Goal: Task Accomplishment & Management: Use online tool/utility

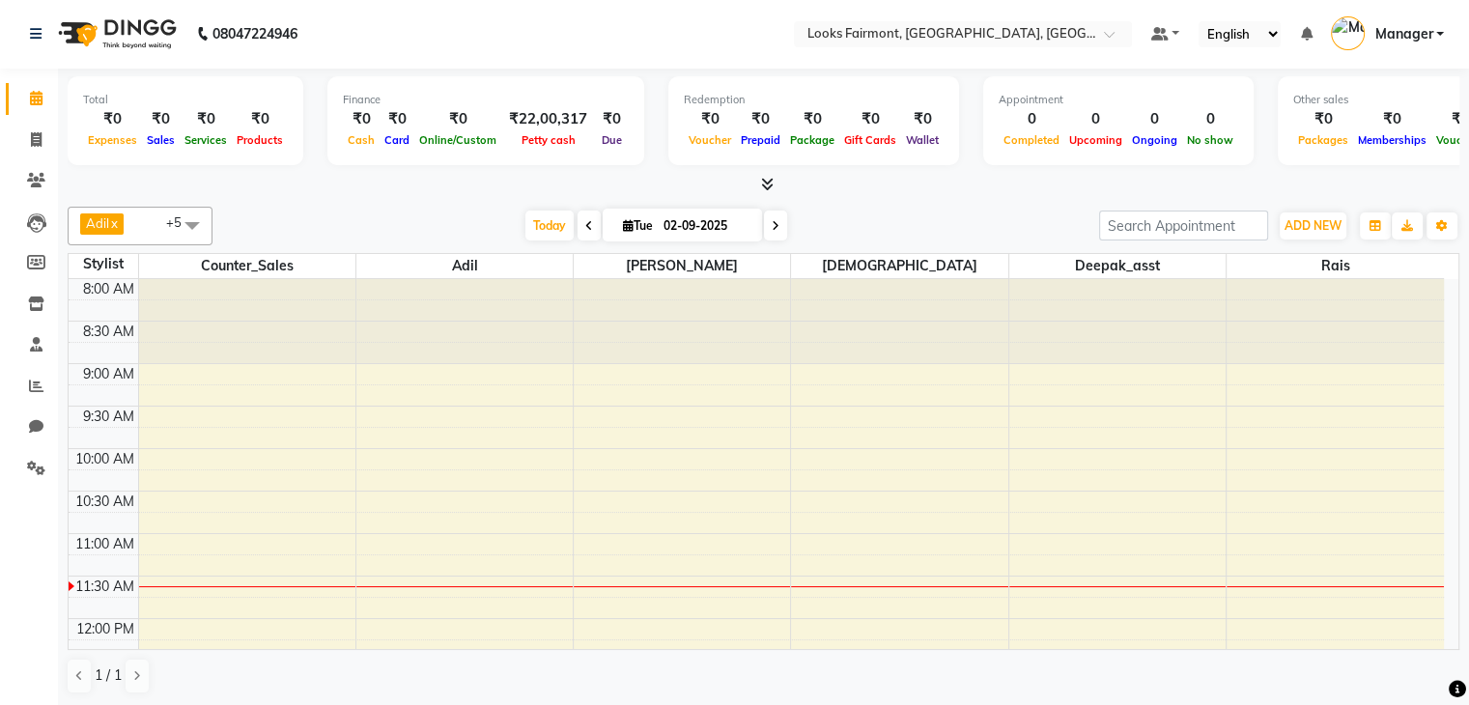
scroll to position [723, 0]
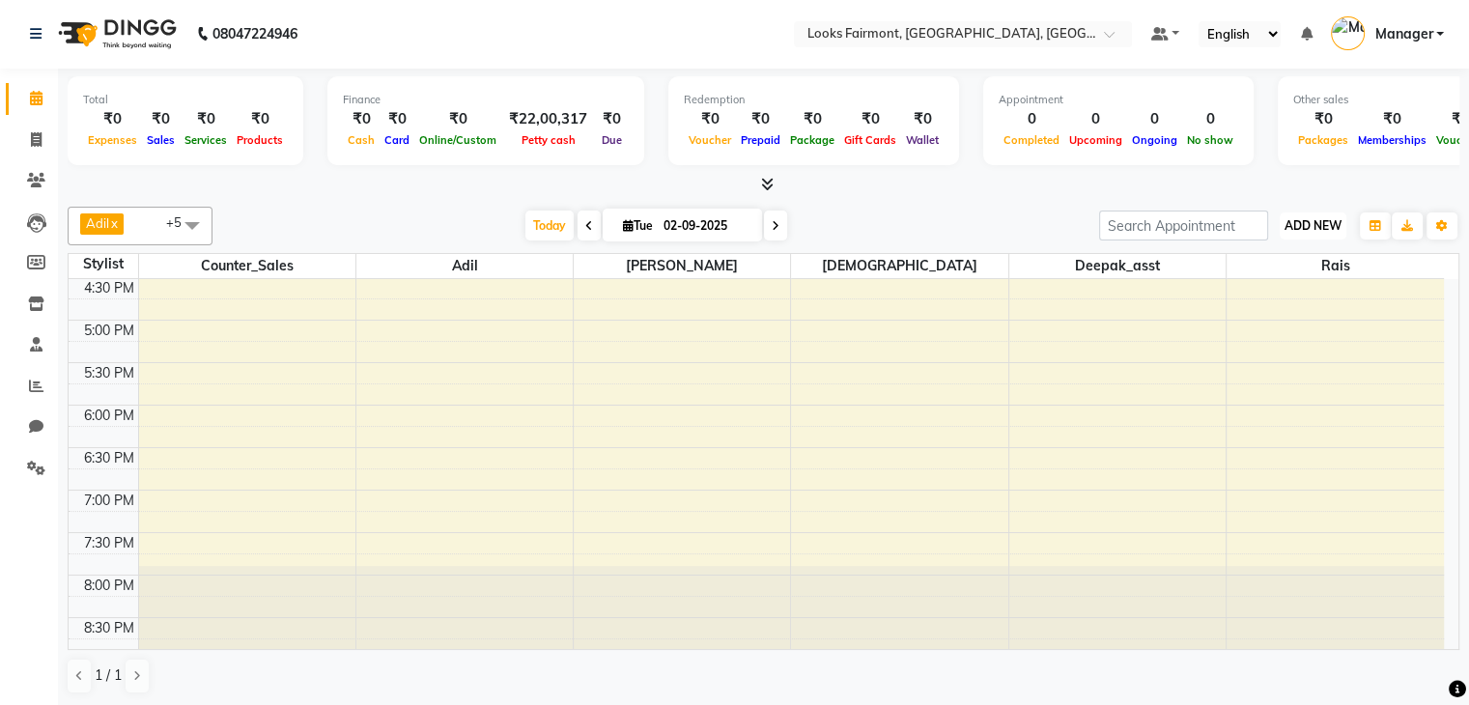
click at [1300, 224] on span "ADD NEW" at bounding box center [1313, 225] width 57 height 14
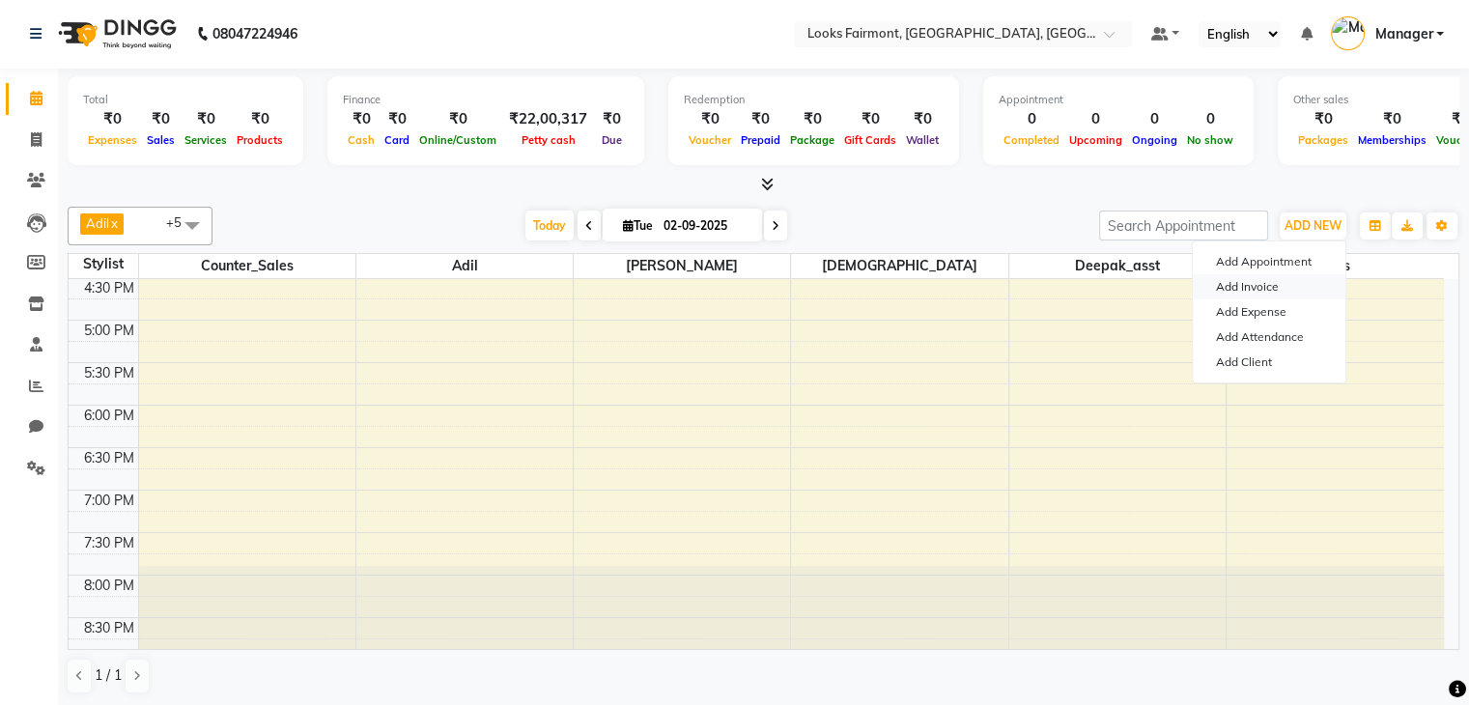
click at [1265, 282] on link "Add Invoice" at bounding box center [1269, 286] width 153 height 25
select select "8139"
select select "service"
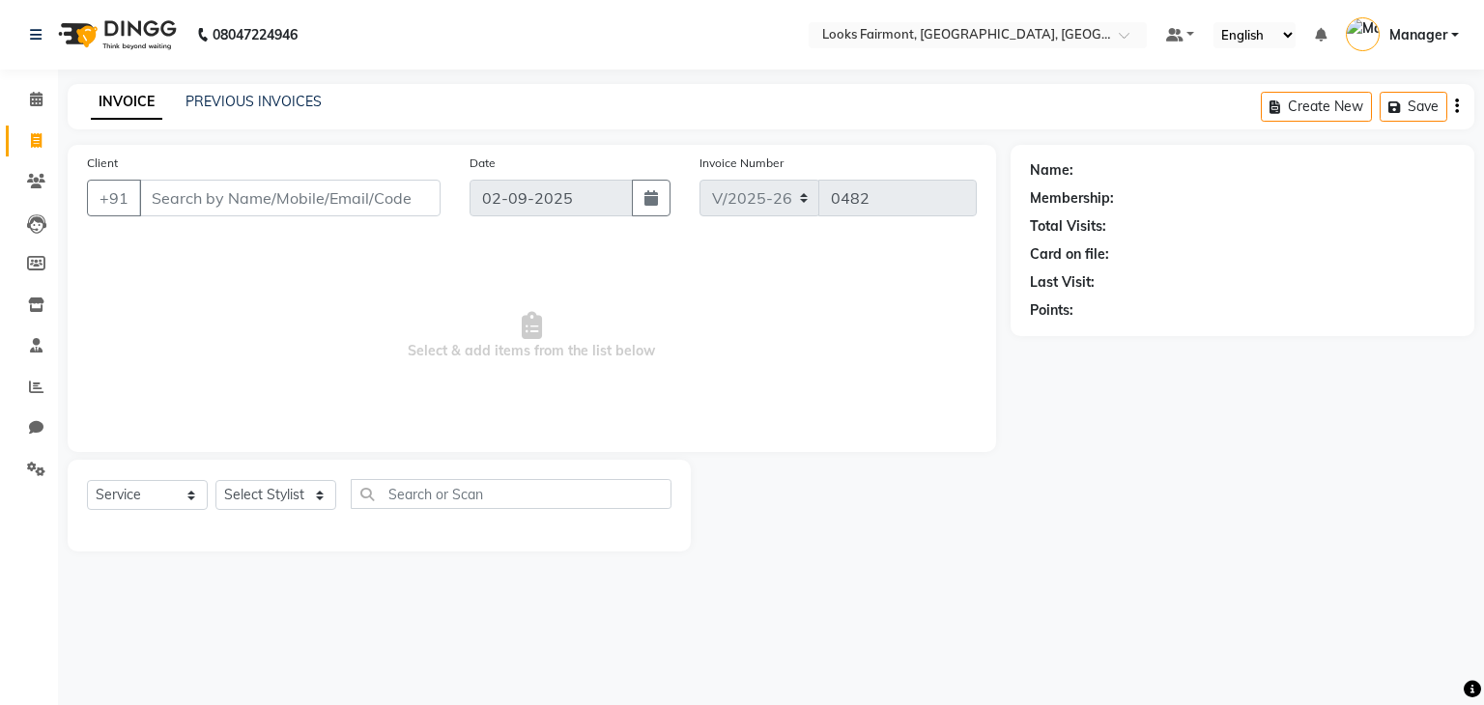
click at [259, 195] on input "Client" at bounding box center [289, 198] width 301 height 37
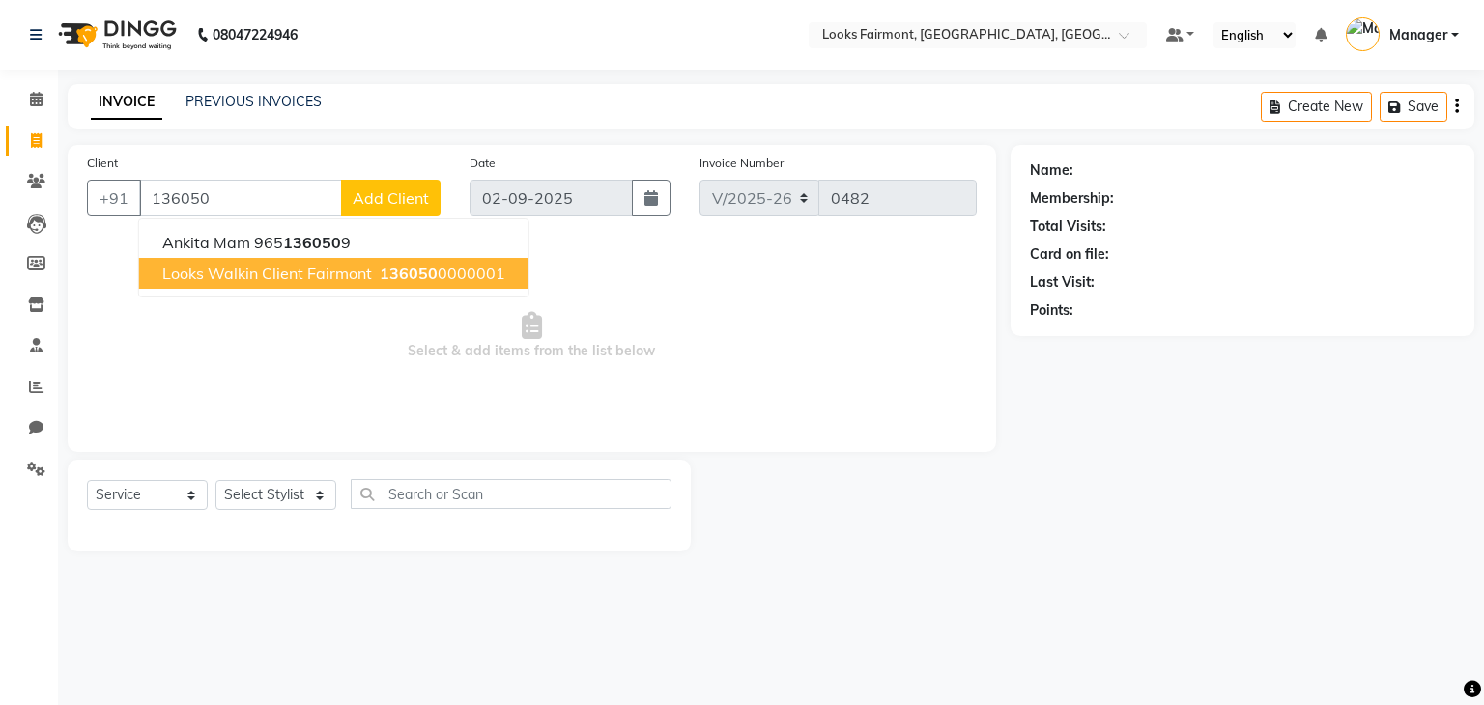
click at [285, 287] on button "Looks Walkin Client Fairmont 136050 0000001" at bounding box center [333, 273] width 389 height 31
type input "1360500000001"
select select "1: Object"
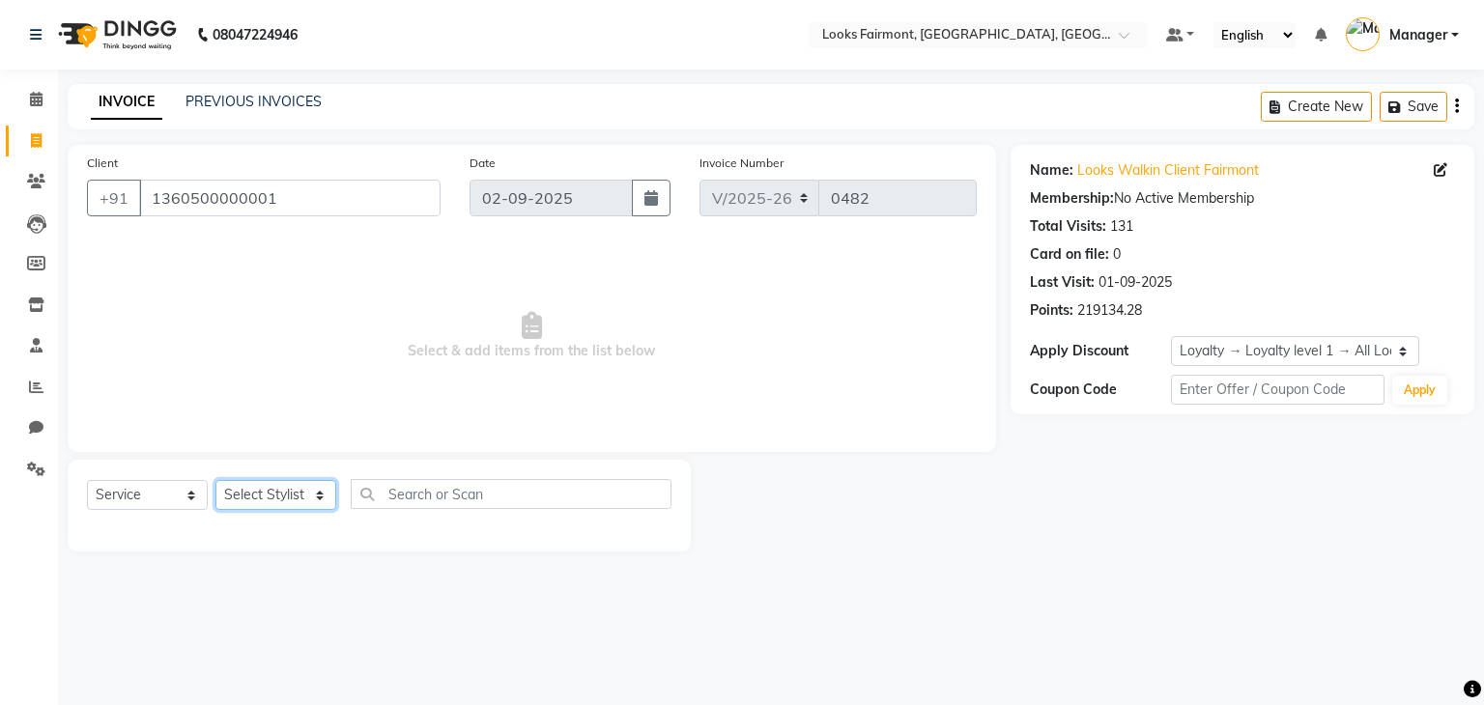
click at [301, 489] on select "Select Stylist [PERSON_NAME] Counter_Sales Deepak_asst Manager [PERSON_NAME] So…" at bounding box center [275, 495] width 121 height 30
select select "85721"
click at [215, 481] on select "Select Stylist [PERSON_NAME] Counter_Sales Deepak_asst Manager [PERSON_NAME] So…" at bounding box center [275, 495] width 121 height 30
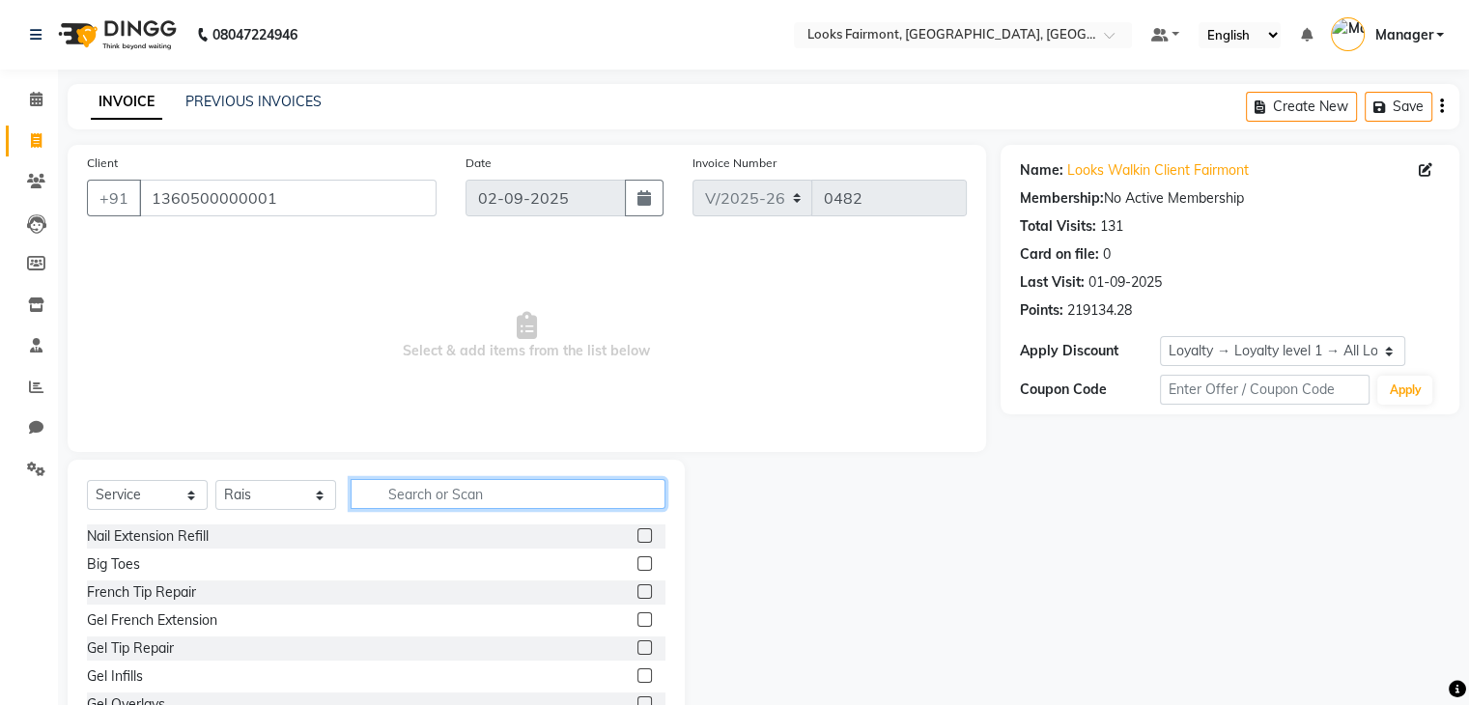
click at [485, 484] on input "text" at bounding box center [508, 494] width 315 height 30
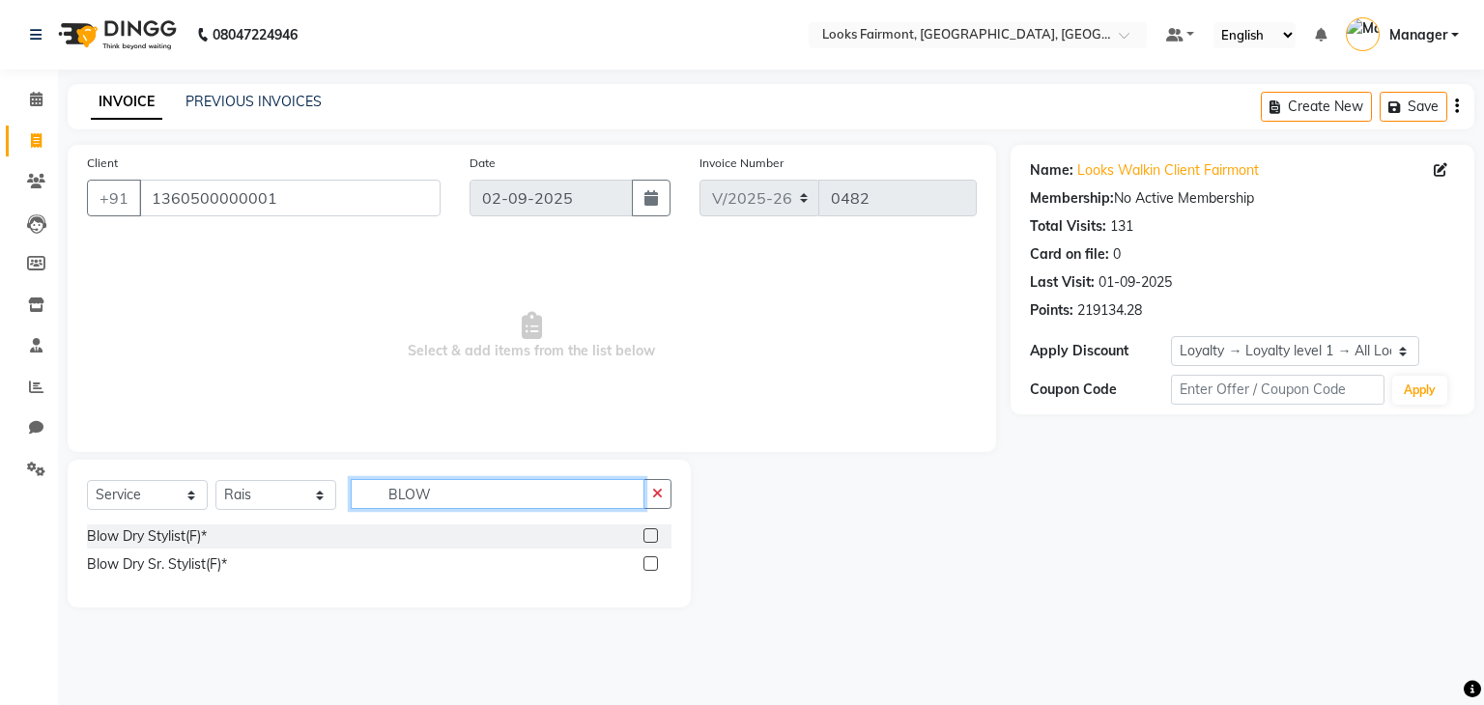
type input "BLOW"
click at [653, 561] on label at bounding box center [650, 563] width 14 height 14
click at [653, 561] on input "checkbox" at bounding box center [649, 564] width 13 height 13
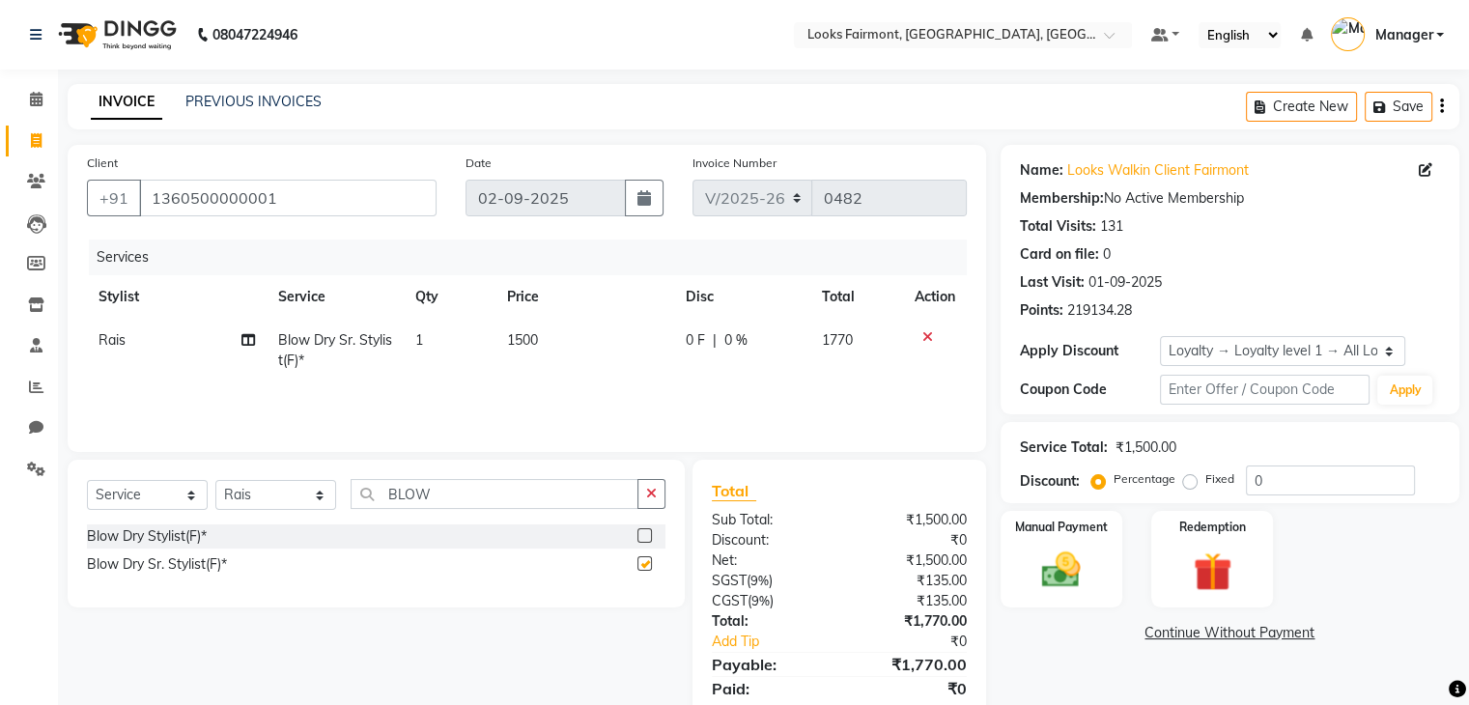
checkbox input "false"
click at [544, 331] on td "1500" at bounding box center [585, 351] width 179 height 64
select select "85721"
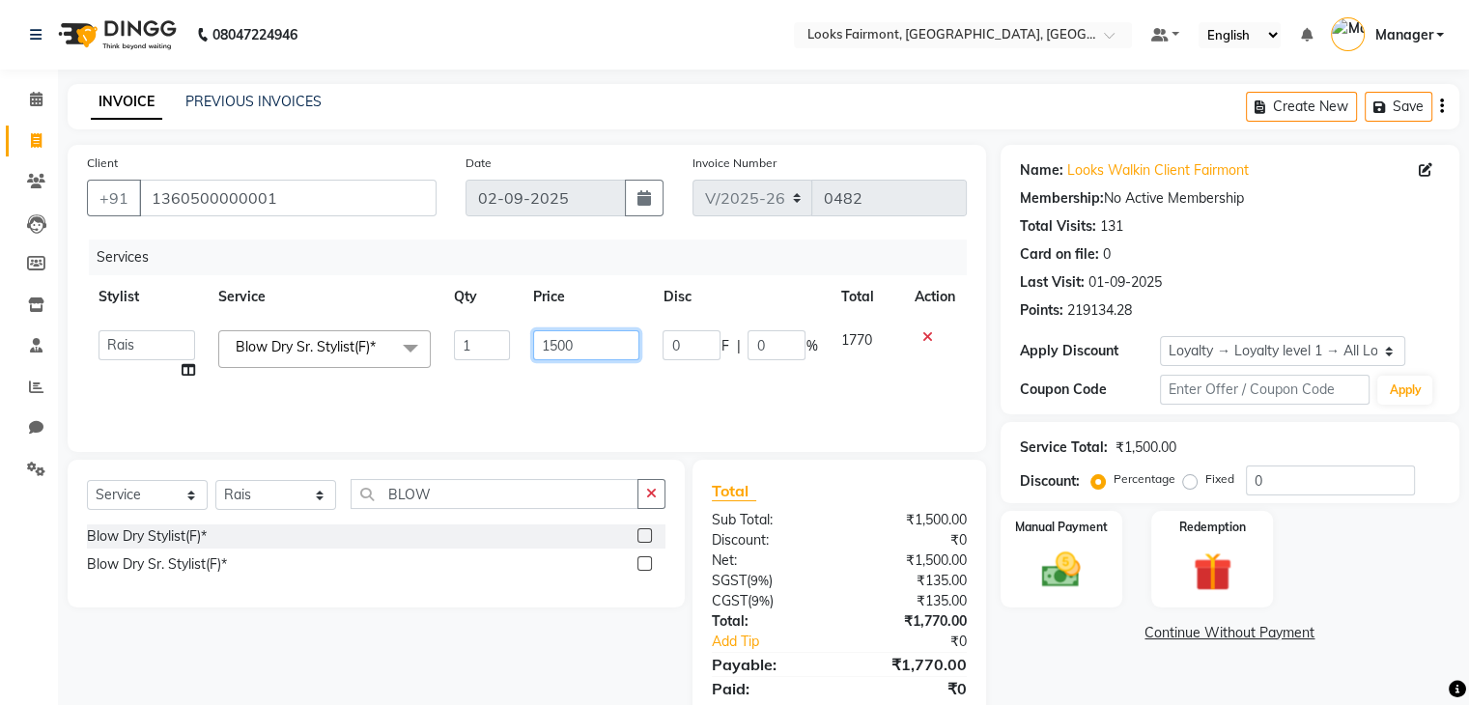
click at [547, 347] on input "1500" at bounding box center [586, 345] width 106 height 30
type input "2500"
click at [1108, 658] on div "Name: Looks Walkin Client Fairmont Membership: No Active Membership Total Visit…" at bounding box center [1237, 444] width 473 height 599
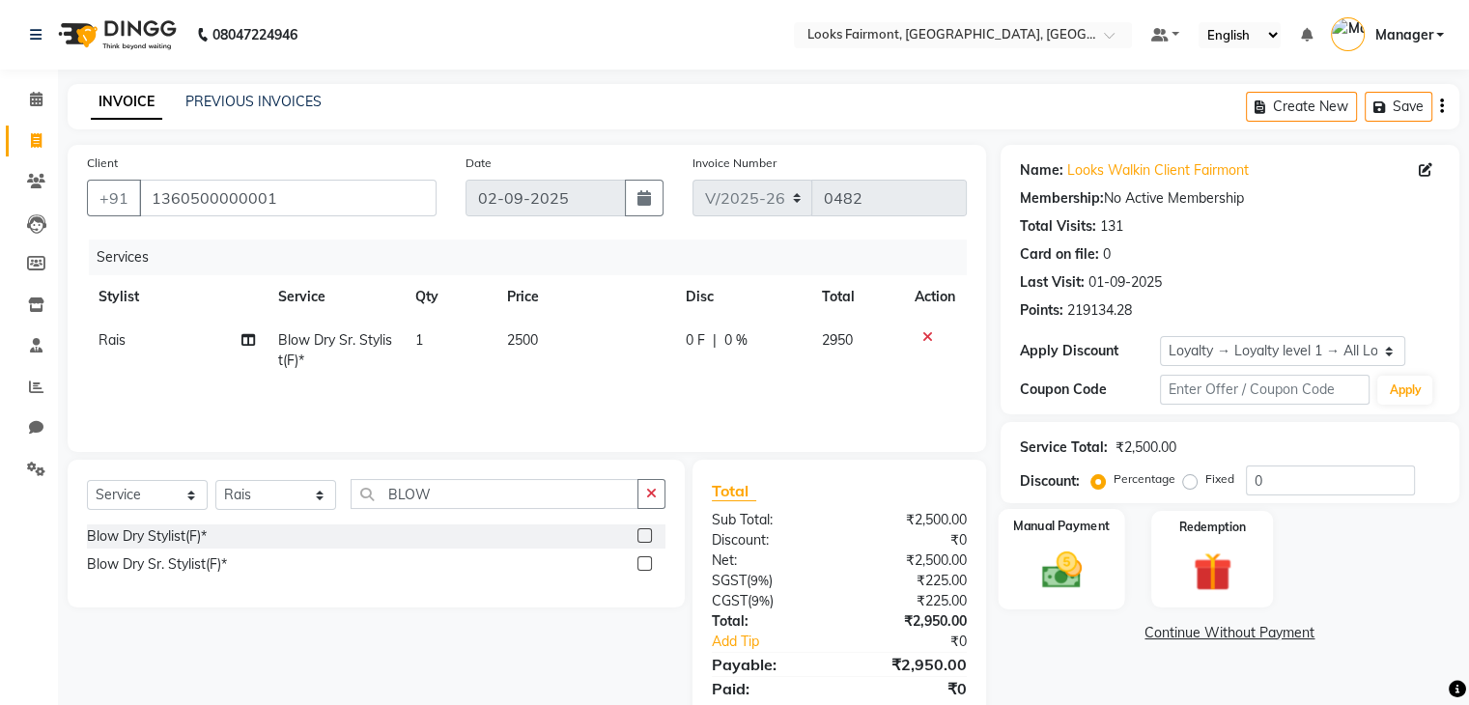
click at [1067, 570] on img at bounding box center [1061, 571] width 65 height 46
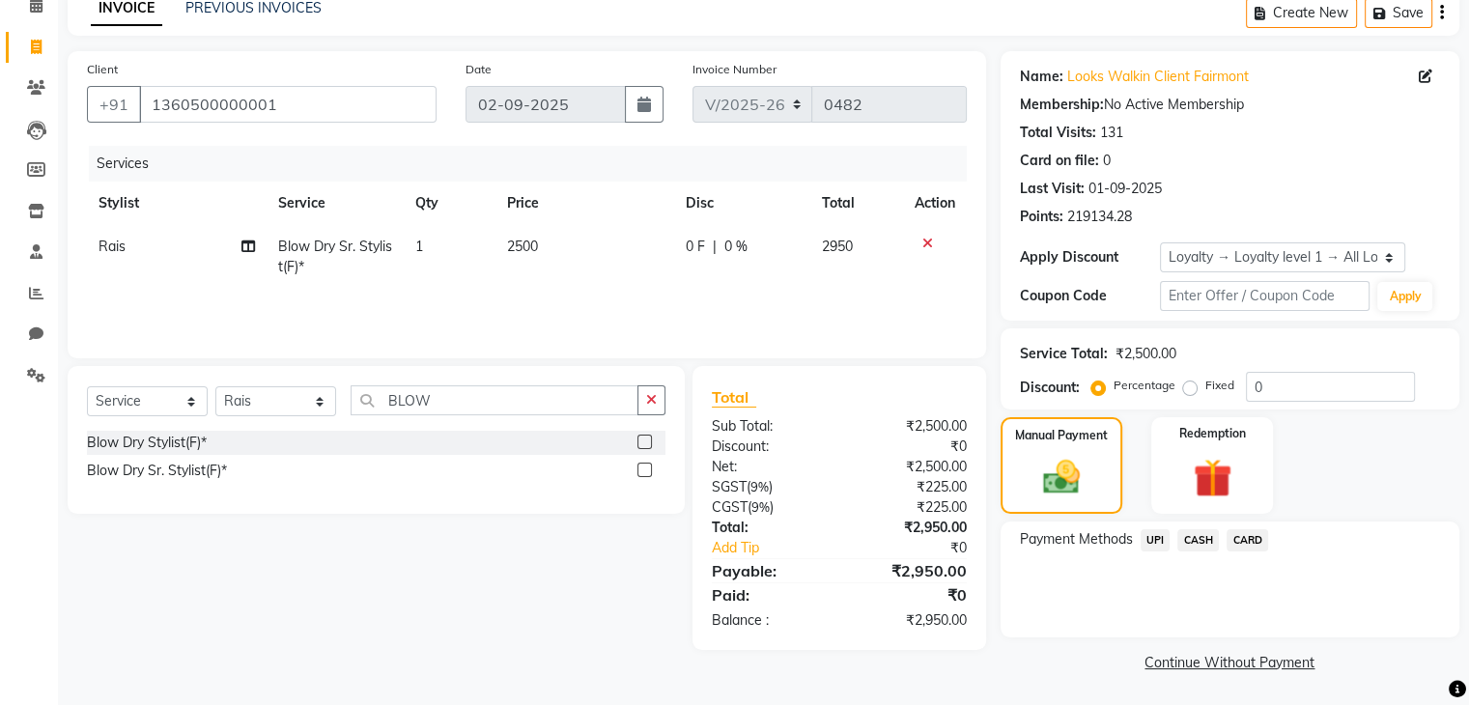
click at [1194, 540] on span "CASH" at bounding box center [1198, 540] width 42 height 22
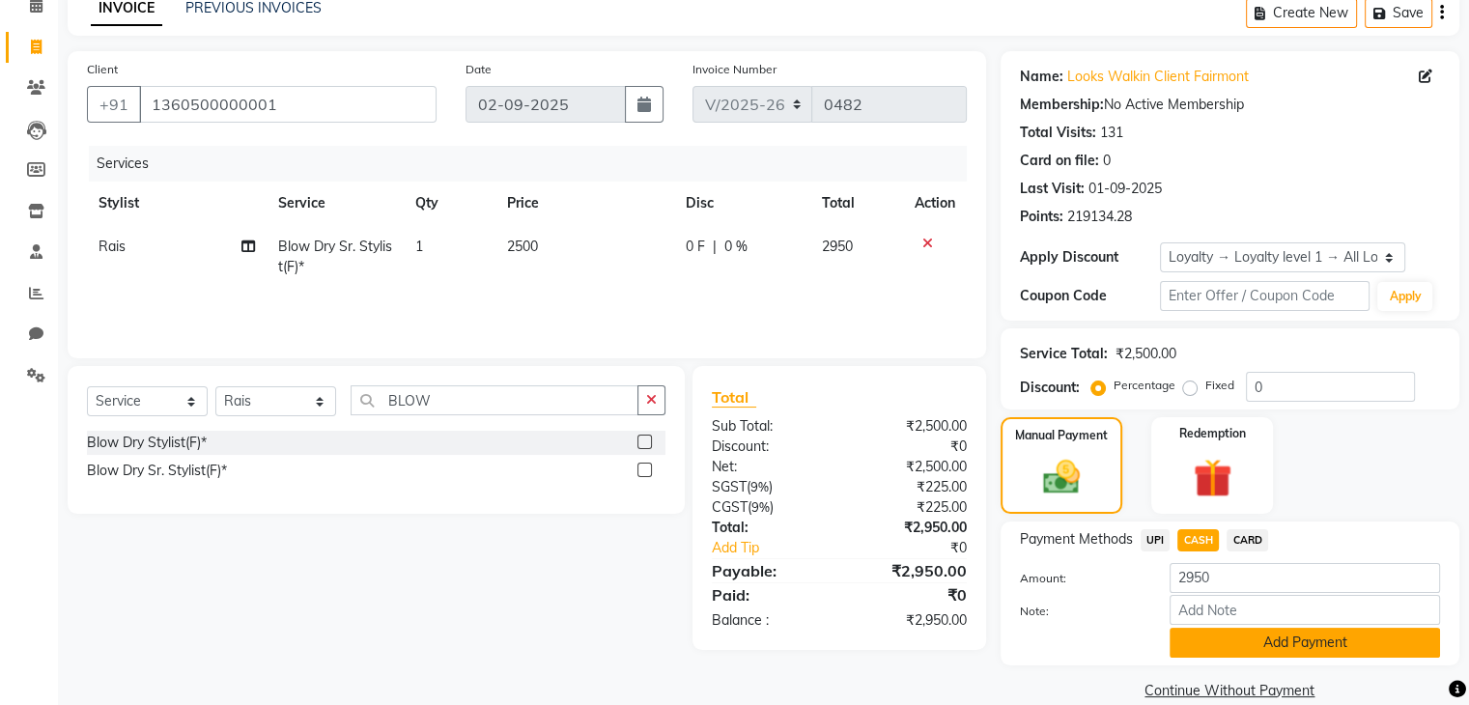
click at [1279, 653] on button "Add Payment" at bounding box center [1305, 643] width 270 height 30
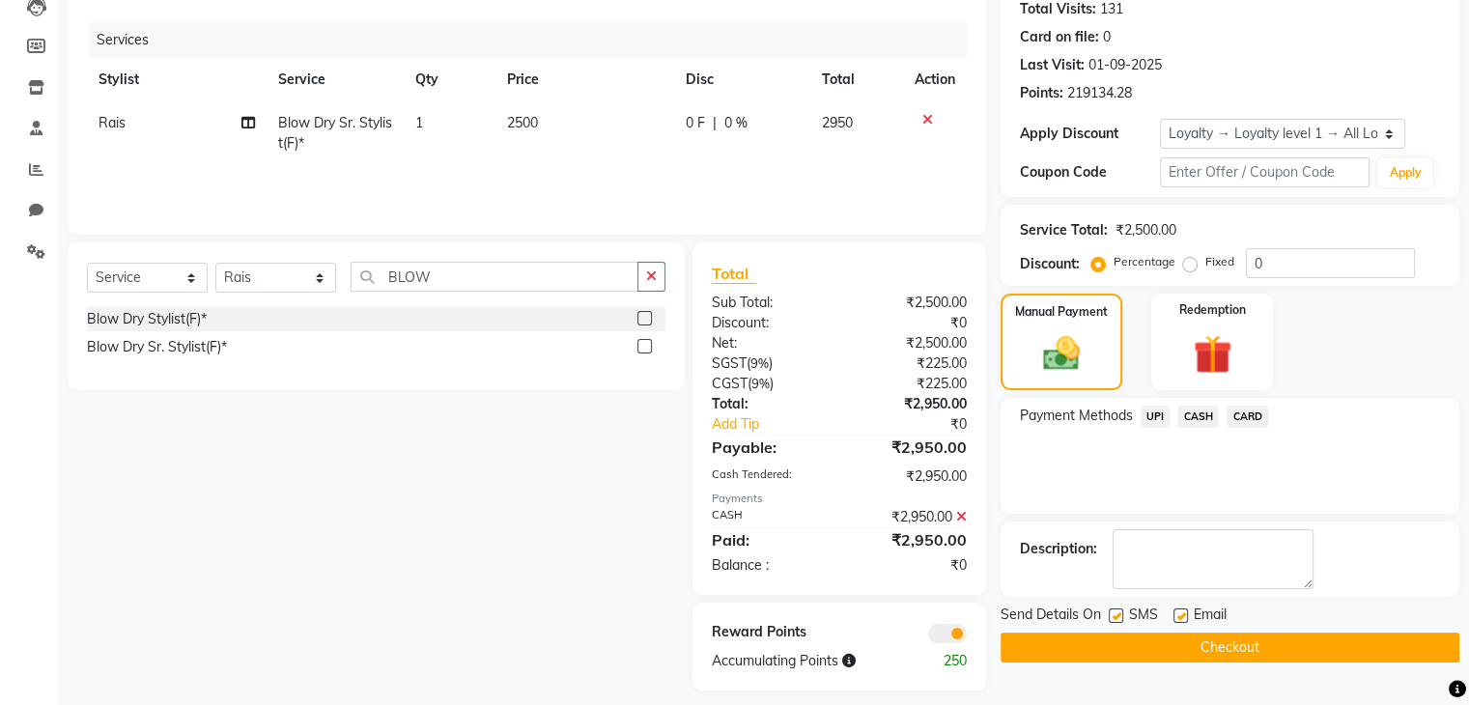
scroll to position [234, 0]
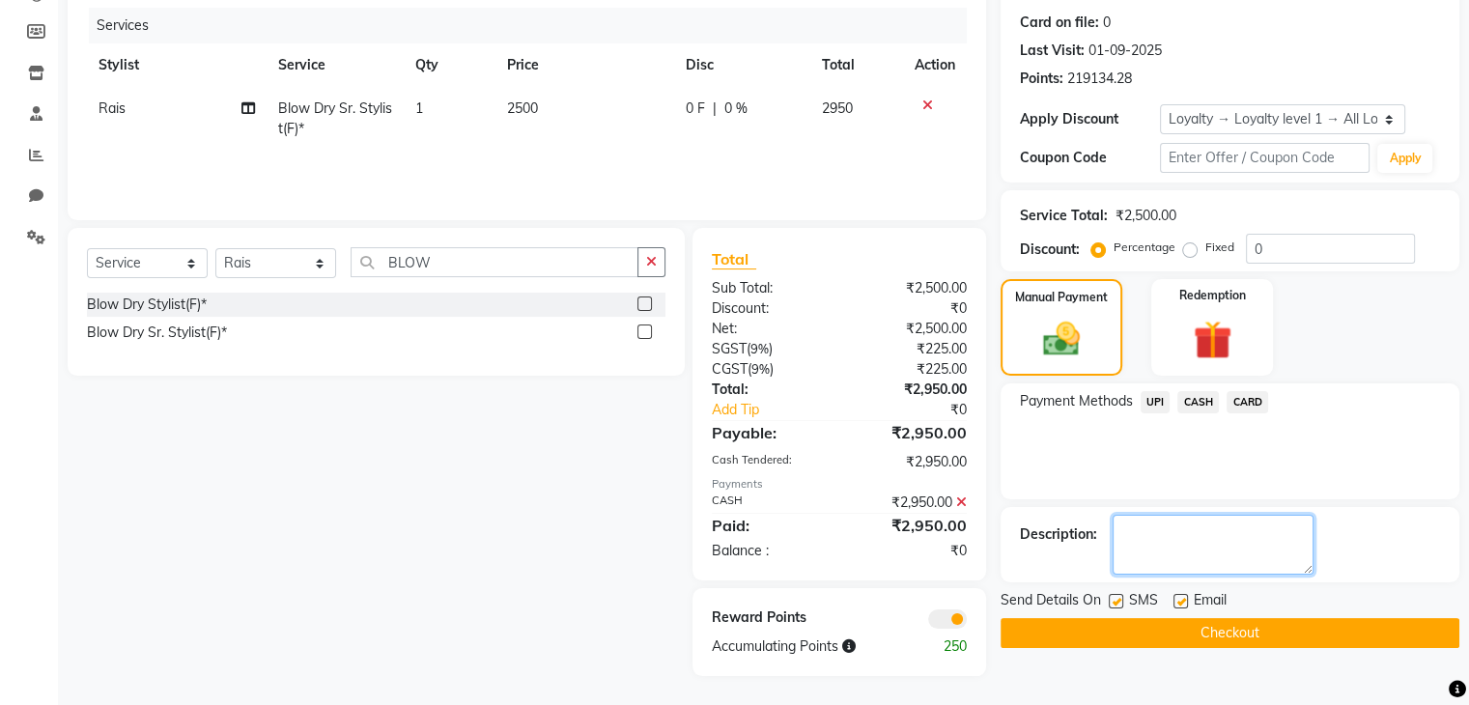
drag, startPoint x: 1159, startPoint y: 541, endPoint x: 1157, endPoint y: 530, distance: 10.8
click at [1158, 539] on textarea at bounding box center [1213, 545] width 201 height 60
type textarea "CARD"
click at [1194, 393] on span "CASH" at bounding box center [1198, 402] width 42 height 22
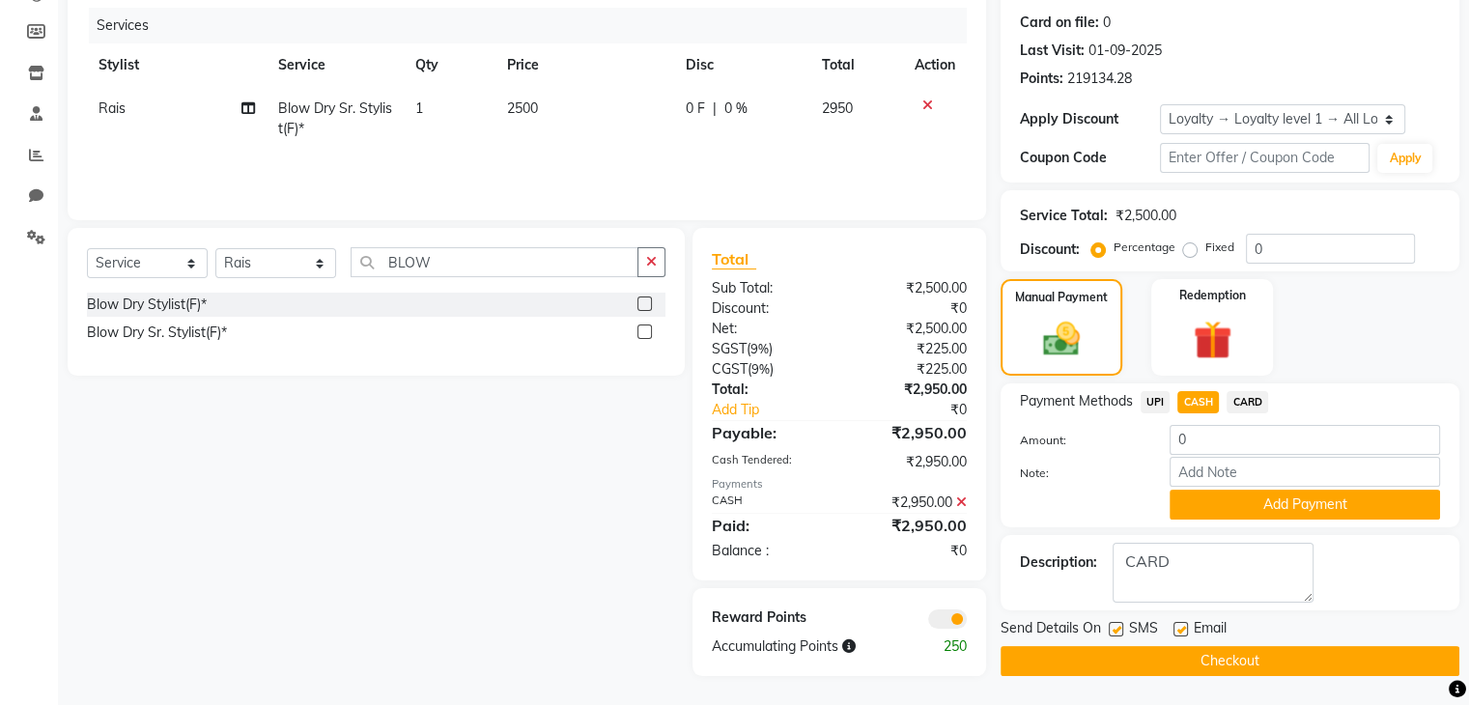
click at [1144, 666] on button "Checkout" at bounding box center [1230, 661] width 459 height 30
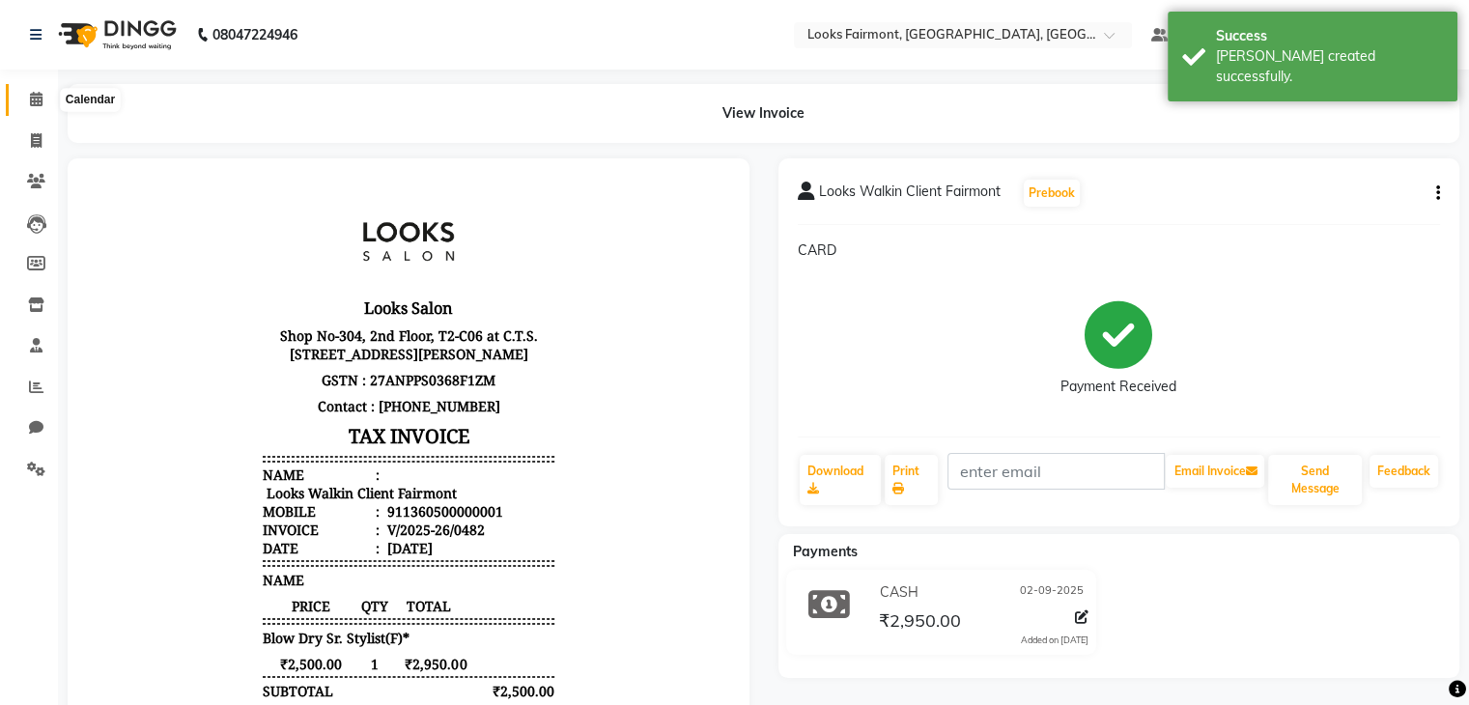
click at [37, 90] on span at bounding box center [36, 100] width 34 height 22
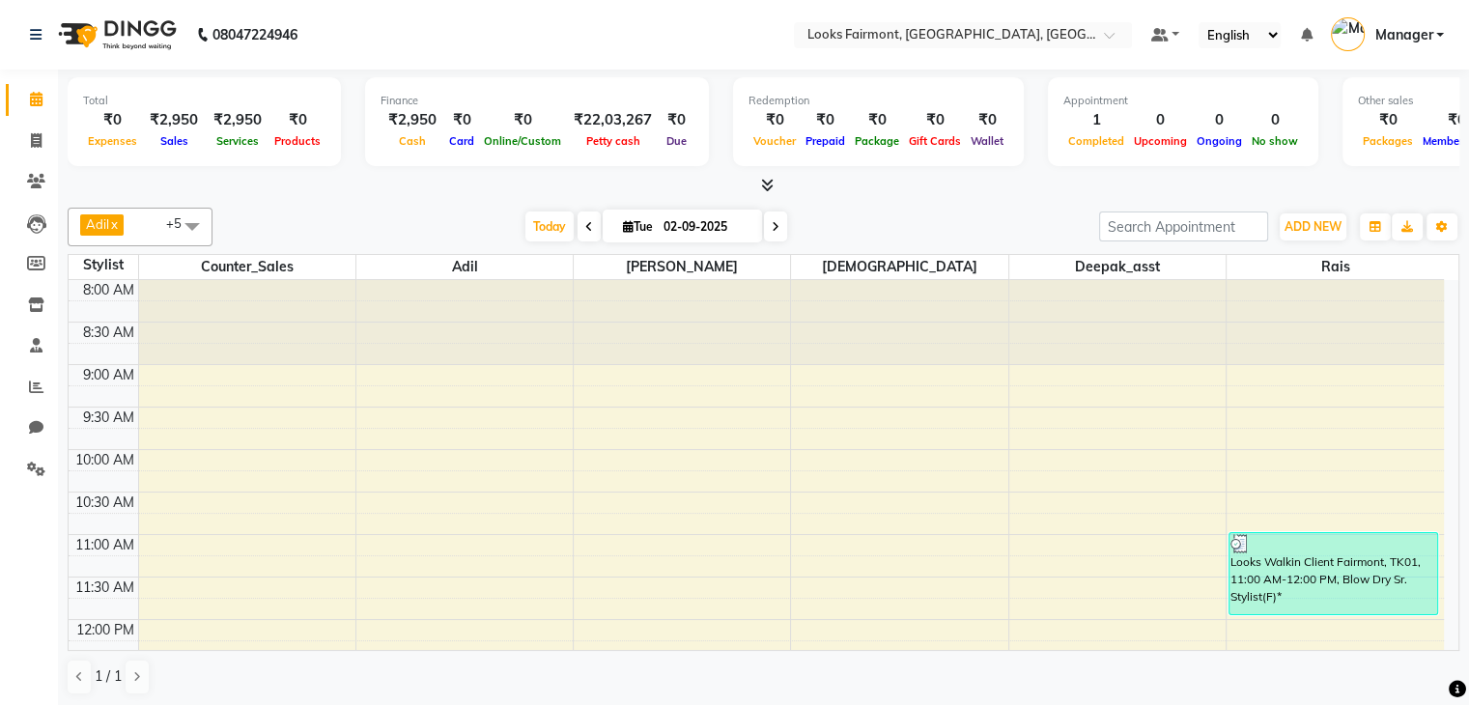
click at [768, 182] on icon at bounding box center [767, 185] width 13 height 14
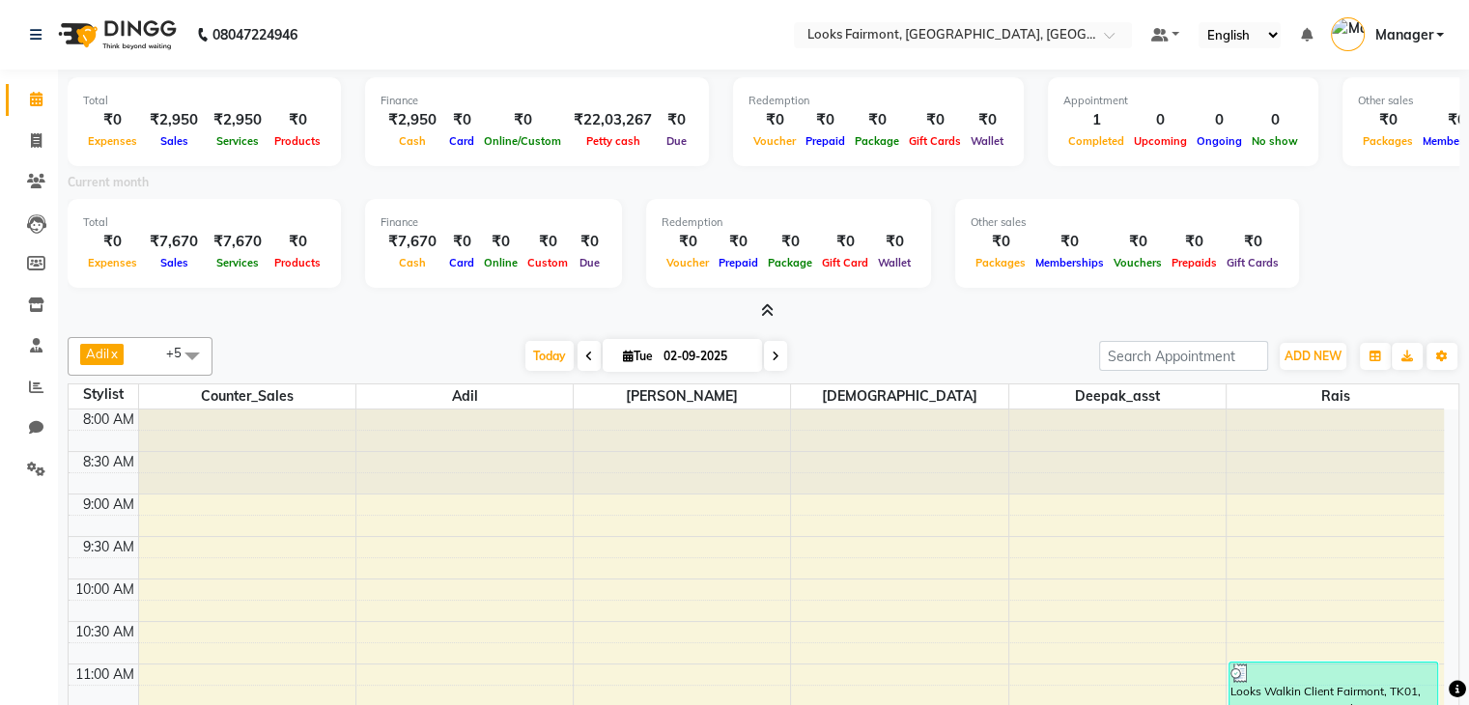
click at [768, 310] on icon at bounding box center [767, 310] width 13 height 14
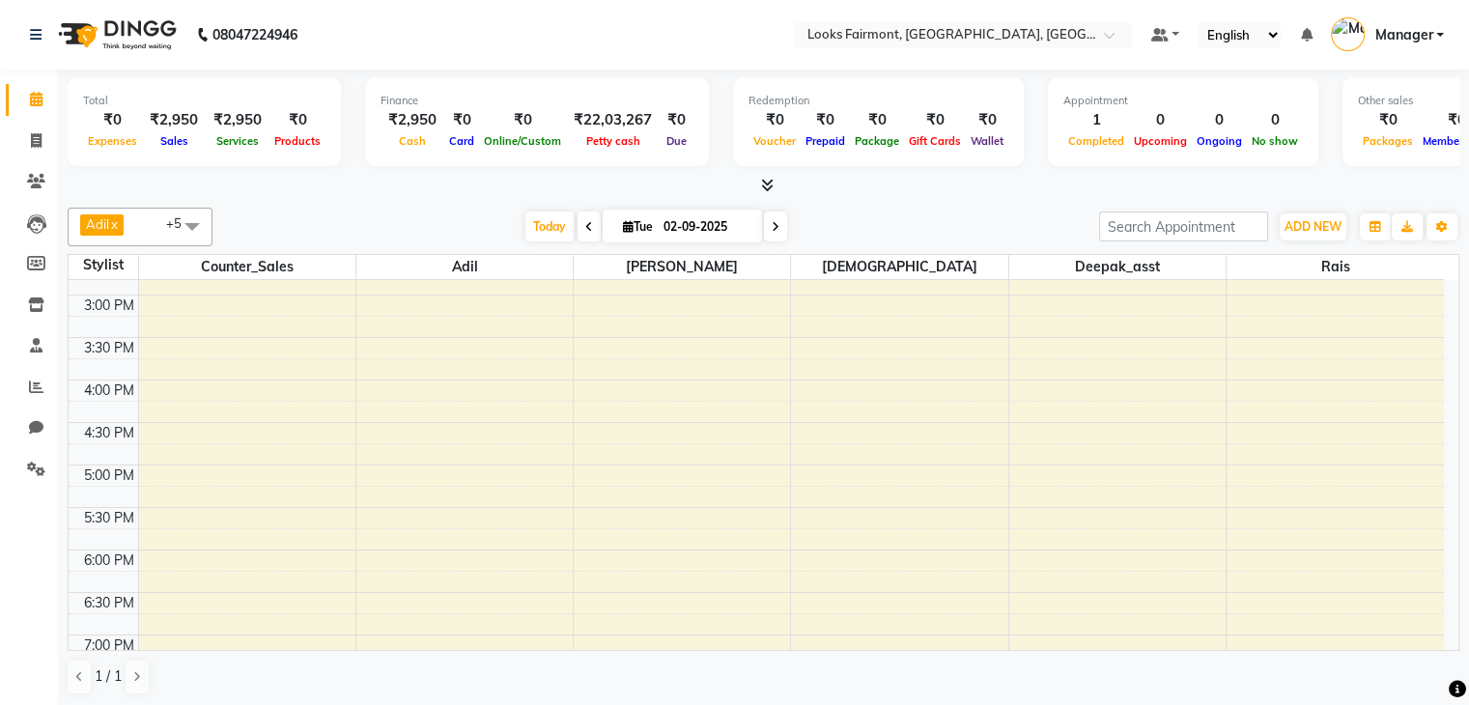
scroll to position [1, 0]
click at [811, 506] on div "8:00 AM 8:30 AM 9:00 AM 9:30 AM 10:00 AM 10:30 AM 11:00 AM 11:30 AM 12:00 PM 12…" at bounding box center [756, 252] width 1375 height 1104
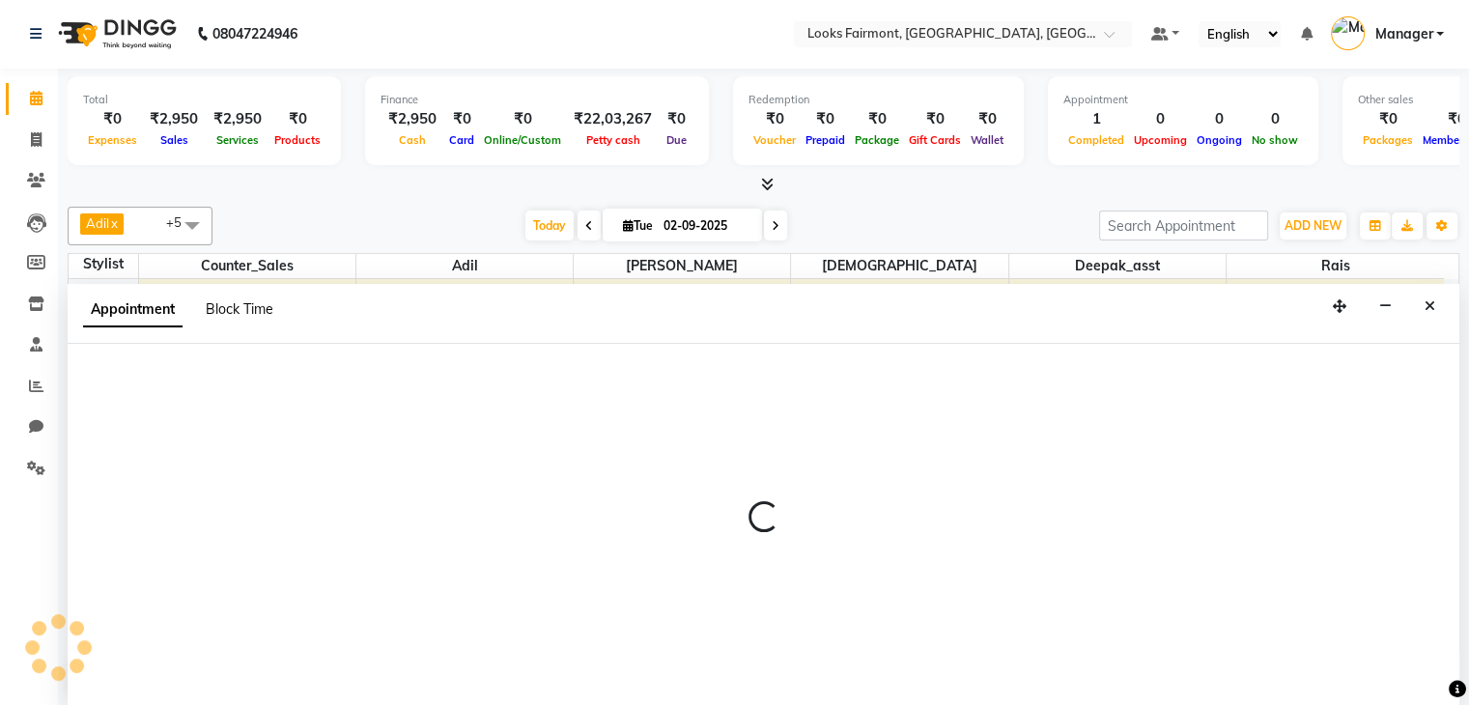
click at [243, 303] on span "Block Time" at bounding box center [240, 308] width 68 height 17
select select "76349"
select select "1050"
select select "1065"
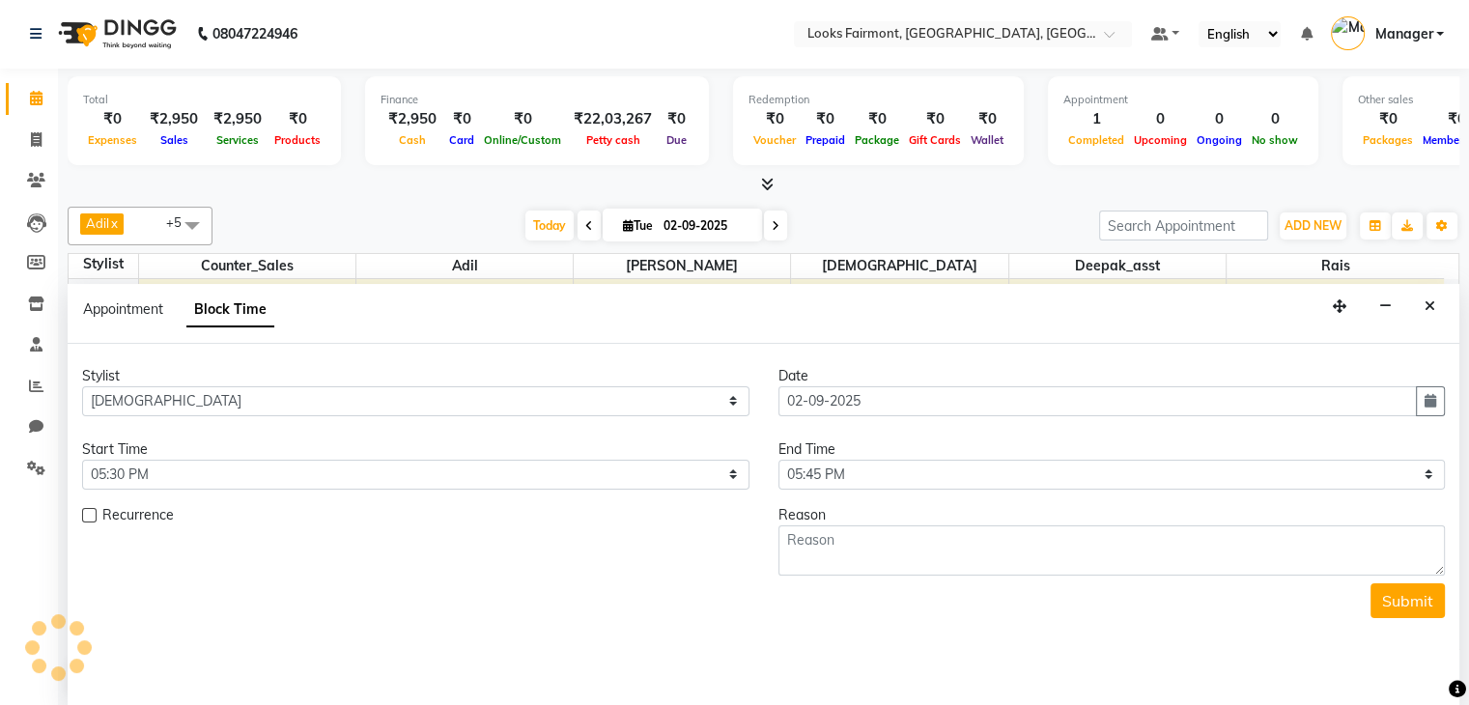
scroll to position [338, 0]
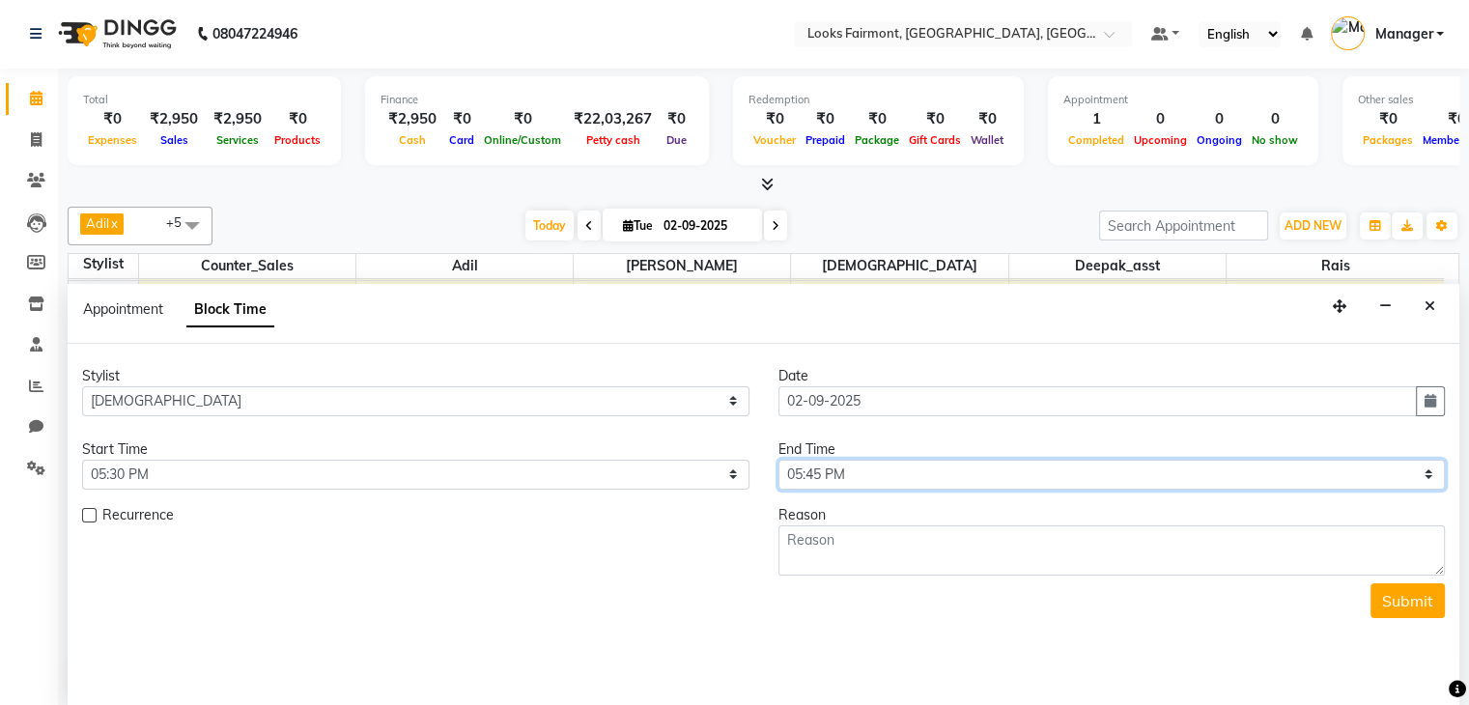
click at [903, 469] on select "Select 09:00 AM 09:15 AM 09:30 AM 09:45 AM 10:00 AM 10:15 AM 10:30 AM 10:45 AM …" at bounding box center [1112, 475] width 667 height 30
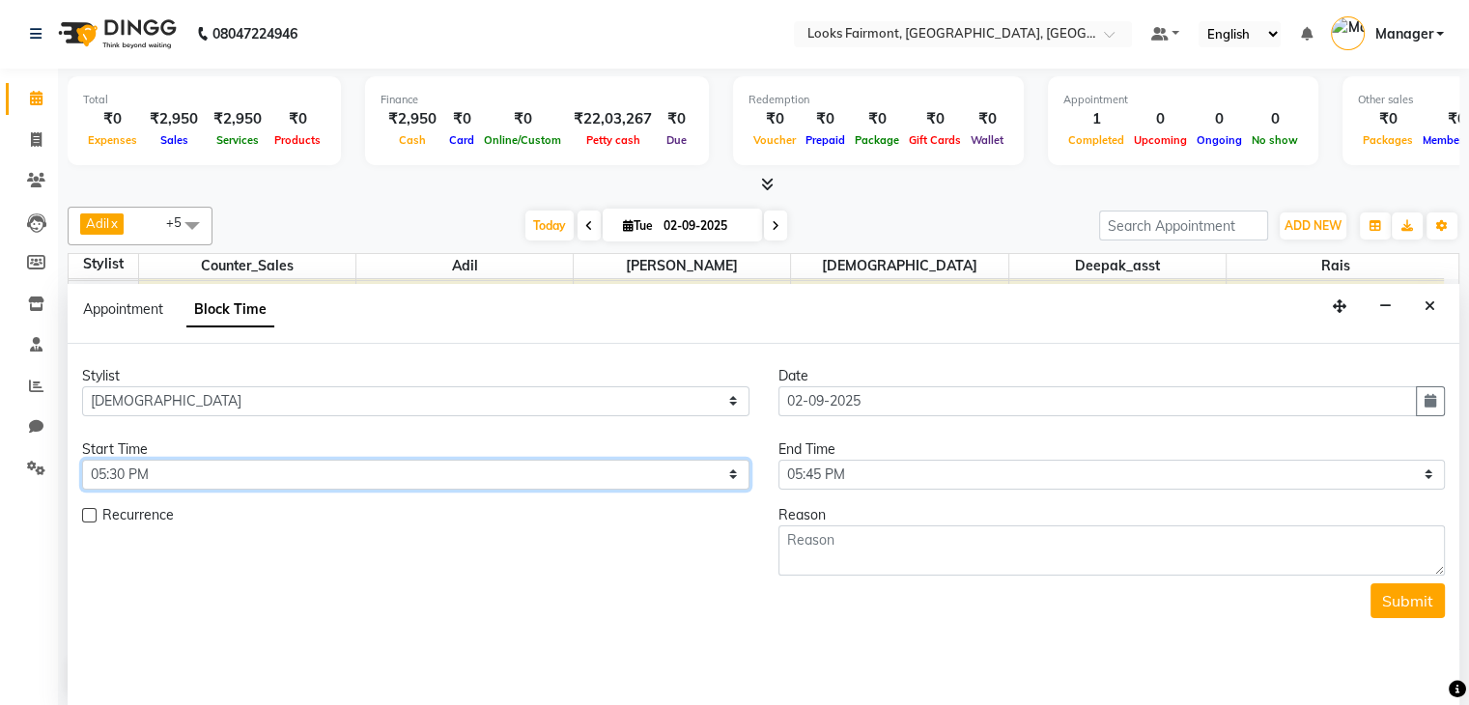
click at [319, 471] on select "Select 09:00 AM 09:15 AM 09:30 AM 09:45 AM 10:00 AM 10:15 AM 10:30 AM 10:45 AM …" at bounding box center [415, 475] width 667 height 30
select select "1020"
click at [82, 460] on select "Select 09:00 AM 09:15 AM 09:30 AM 09:45 AM 10:00 AM 10:15 AM 10:30 AM 10:45 AM …" at bounding box center [415, 475] width 667 height 30
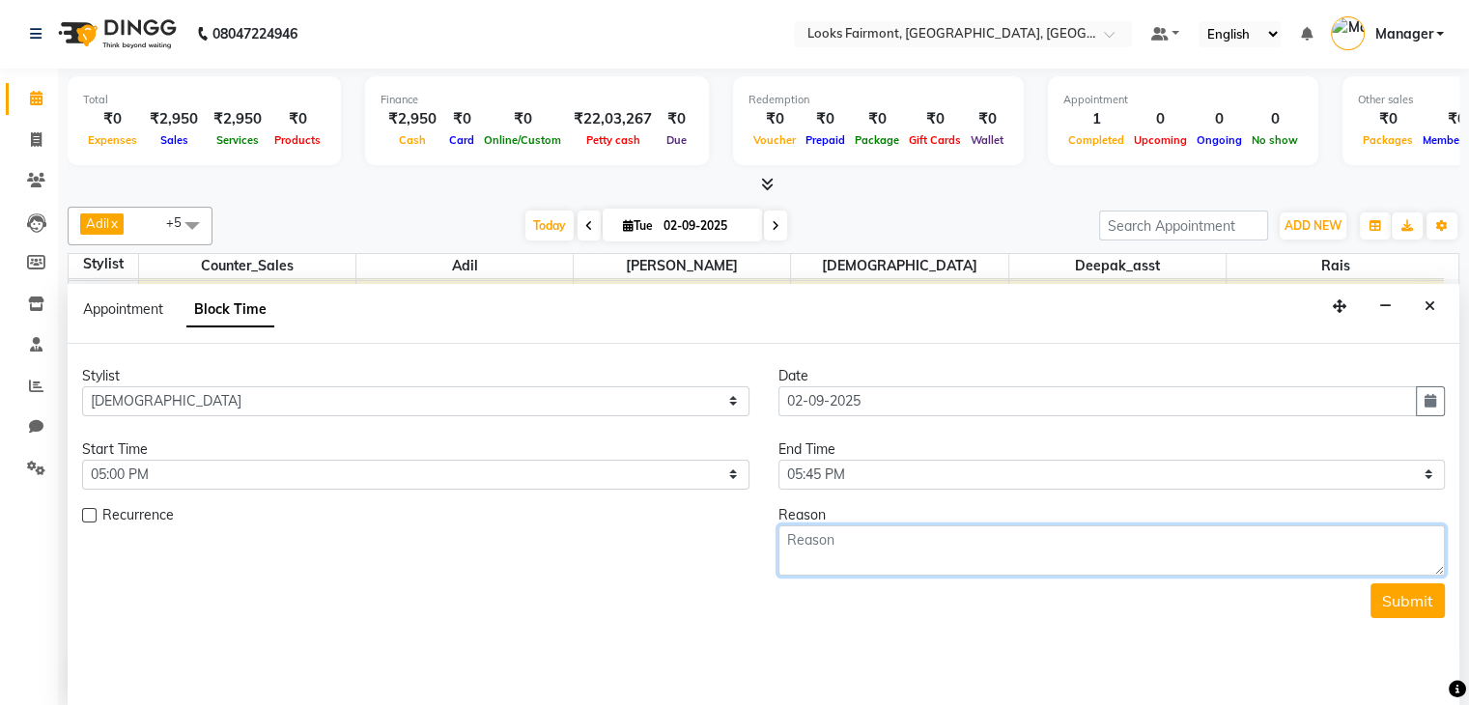
click at [854, 538] on textarea at bounding box center [1112, 550] width 667 height 50
type textarea "728 BLOW DRY (REQ)"
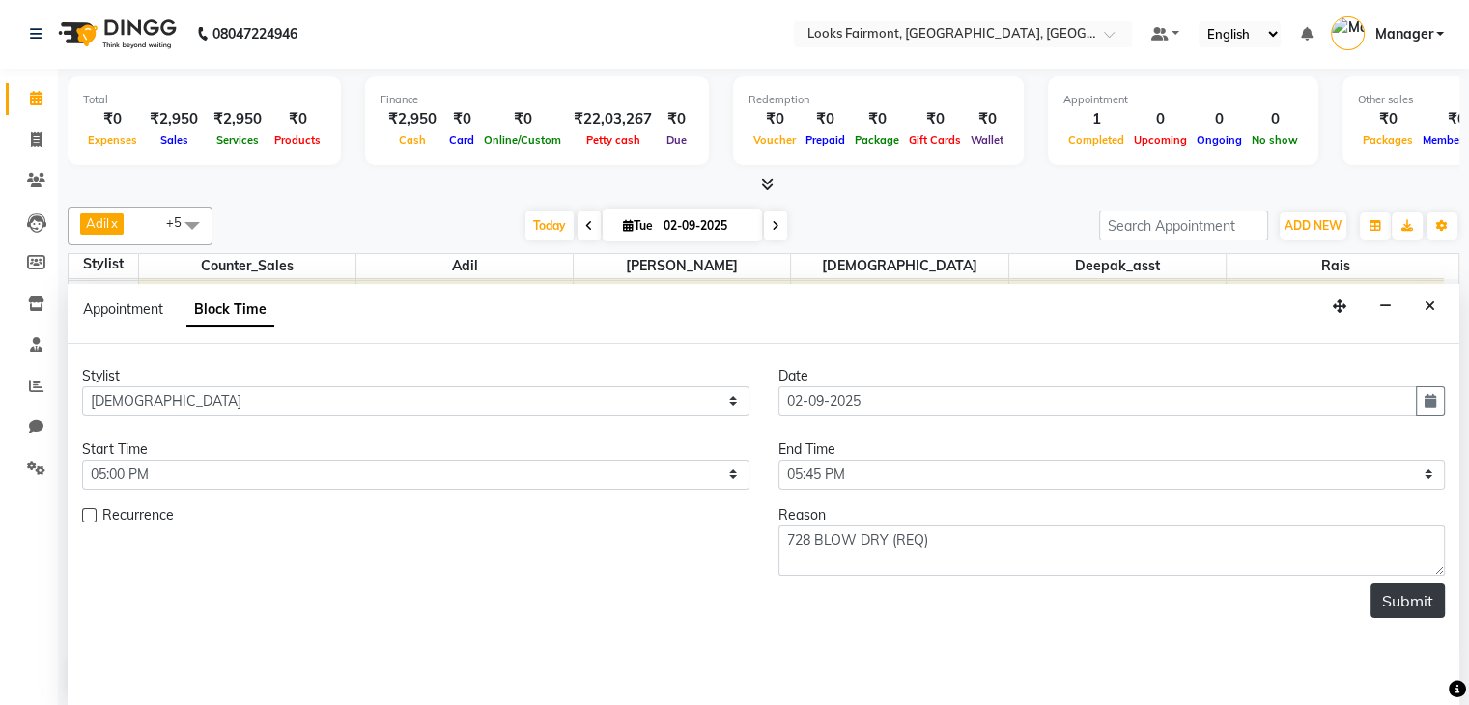
click at [1389, 596] on button "Submit" at bounding box center [1408, 600] width 74 height 35
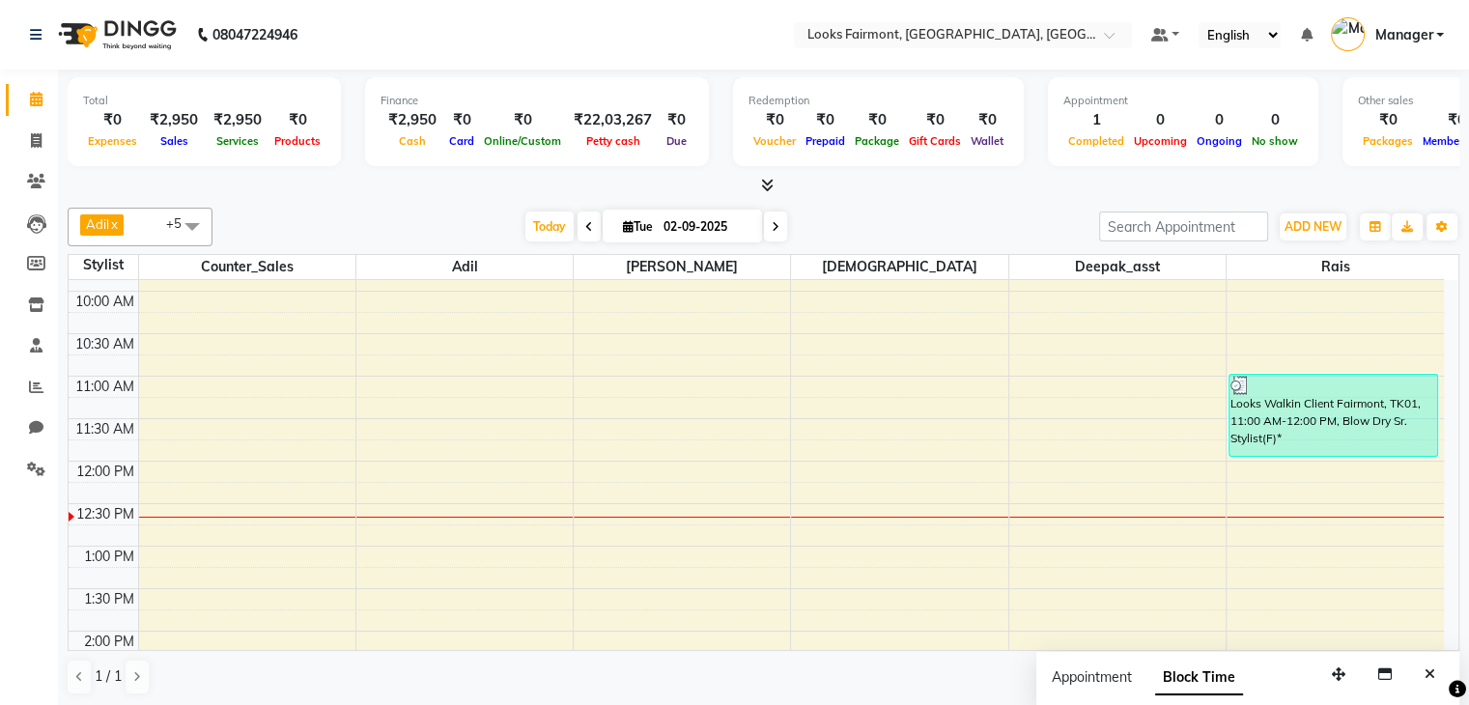
scroll to position [0, 0]
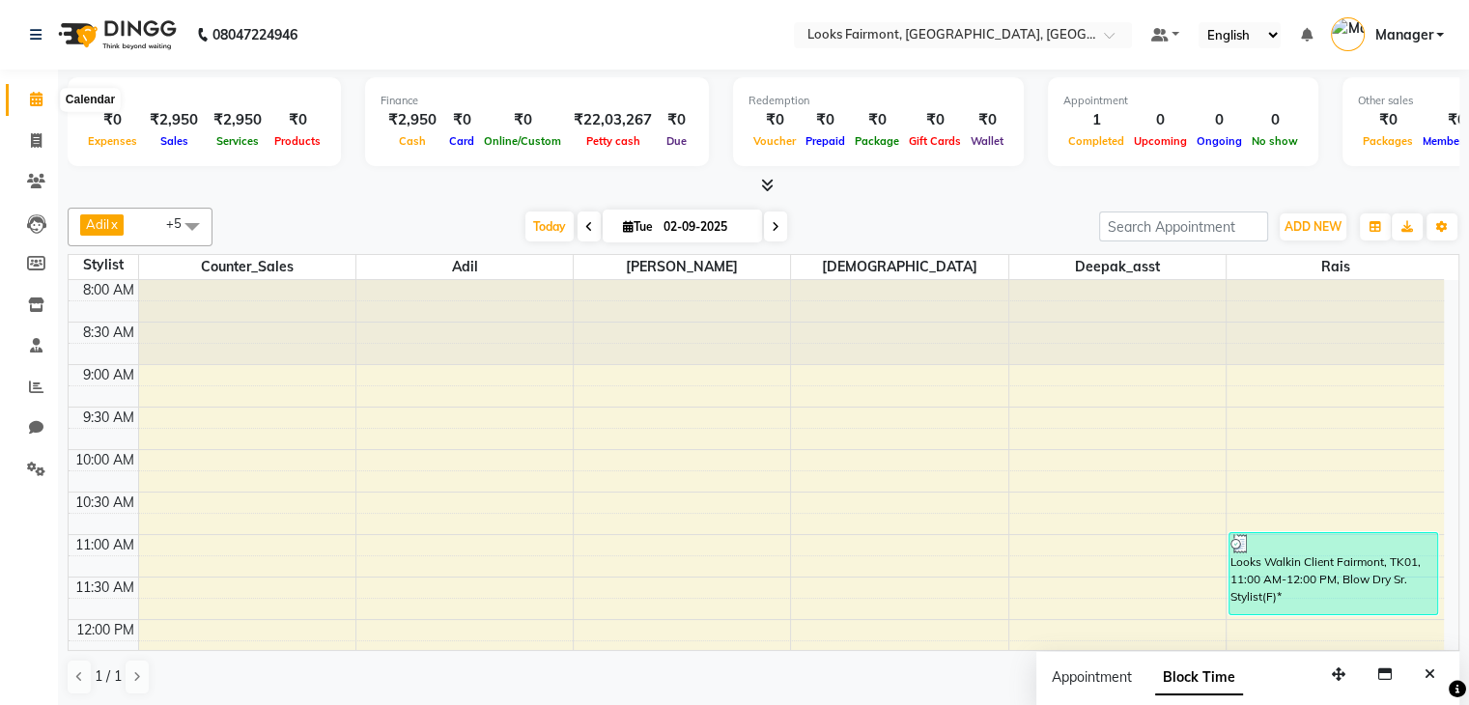
drag, startPoint x: 40, startPoint y: 102, endPoint x: 42, endPoint y: 90, distance: 12.9
click at [40, 101] on icon at bounding box center [36, 99] width 13 height 14
